Goal: Information Seeking & Learning: Learn about a topic

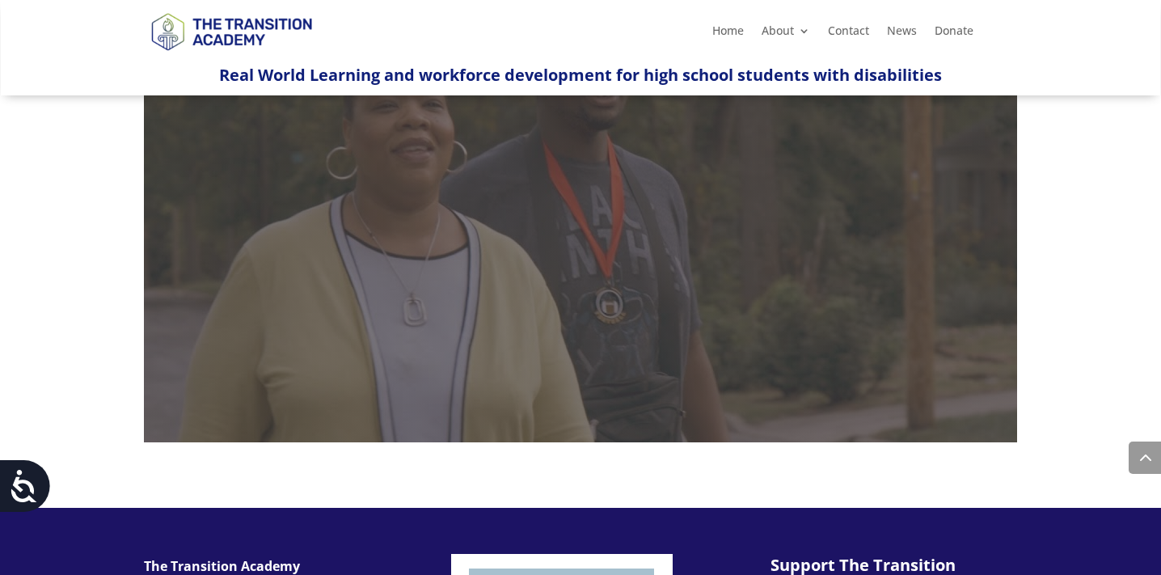
scroll to position [1401, 0]
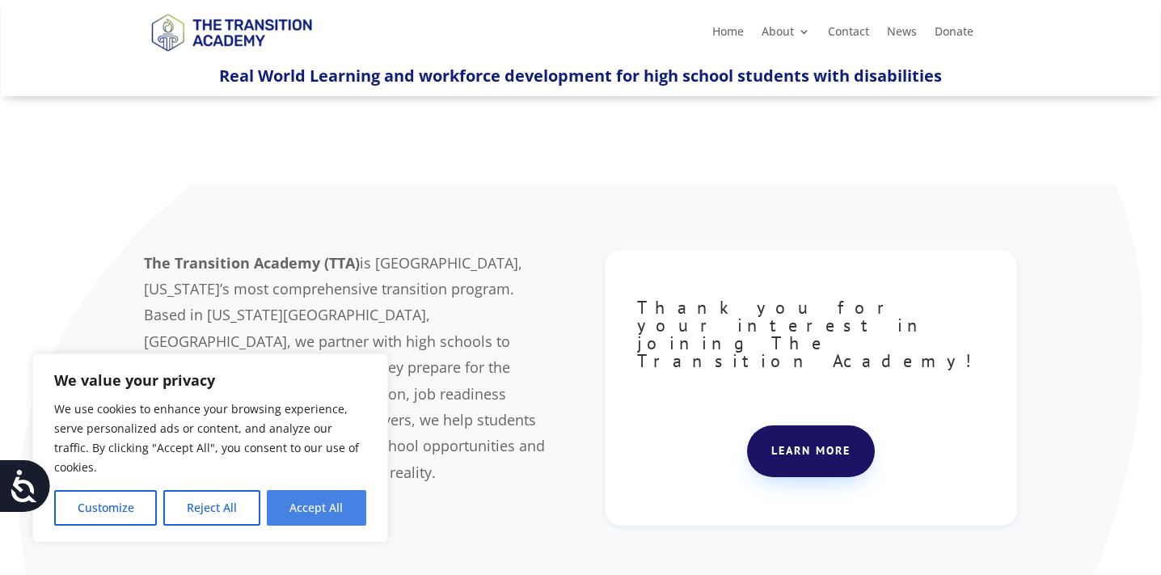
click at [337, 507] on button "Accept All" at bounding box center [316, 508] width 99 height 36
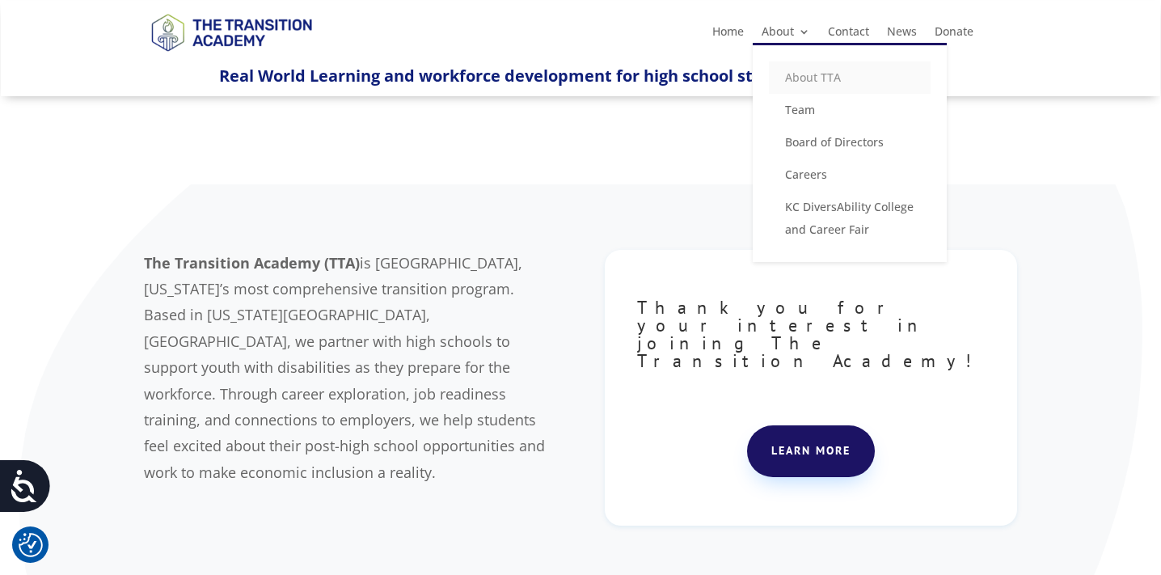
click at [797, 66] on link "About TTA" at bounding box center [850, 77] width 162 height 32
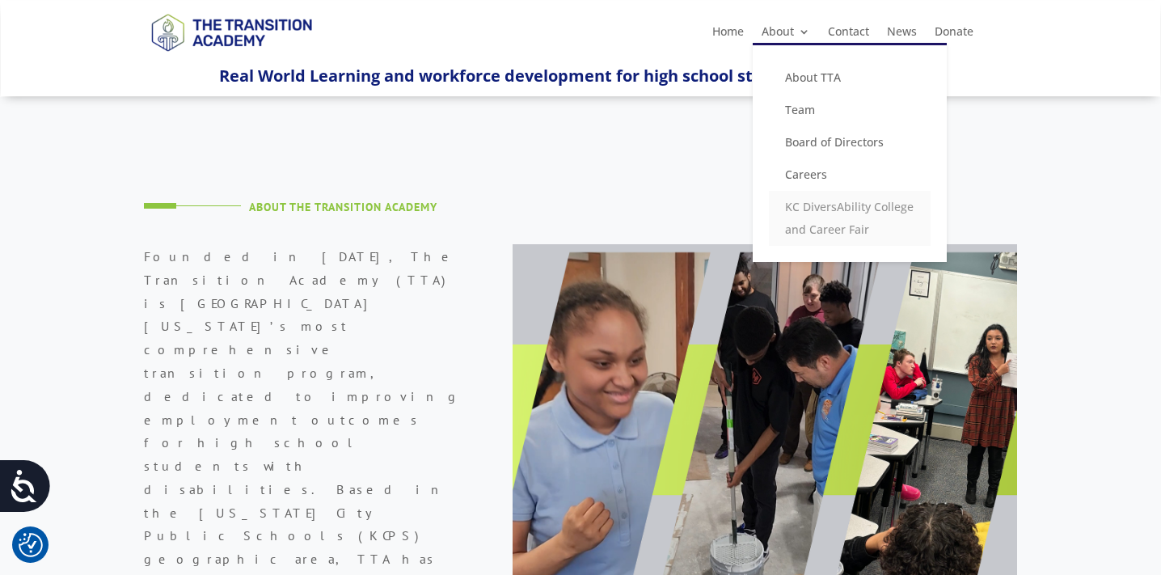
click at [818, 230] on link "KC DiversAbility College and Career Fair" at bounding box center [850, 218] width 162 height 55
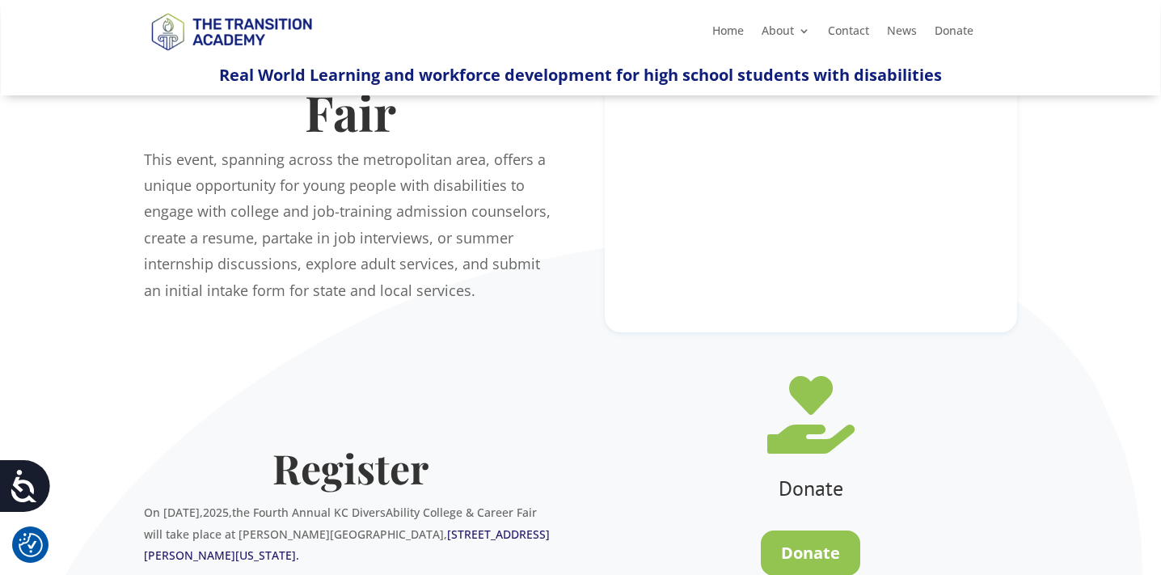
scroll to position [182, 0]
